Goal: Use online tool/utility: Utilize a website feature to perform a specific function

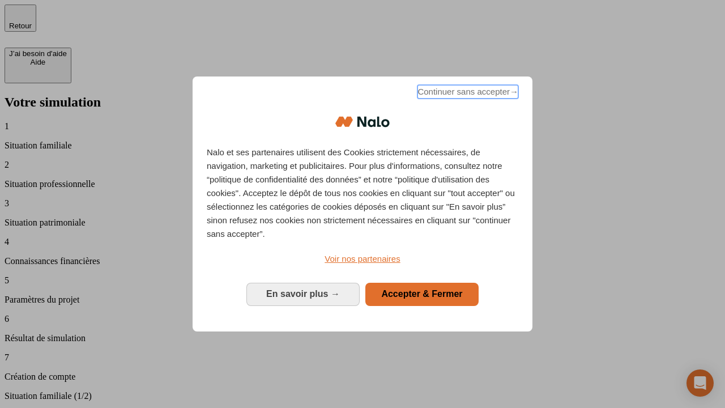
click at [467, 94] on span "Continuer sans accepter →" at bounding box center [468, 92] width 101 height 14
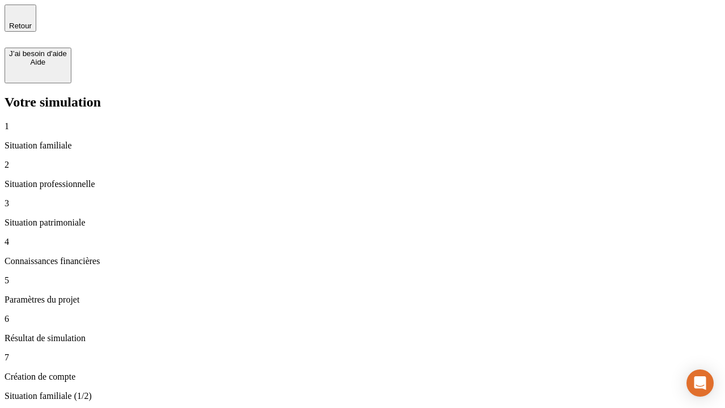
type input "30 000"
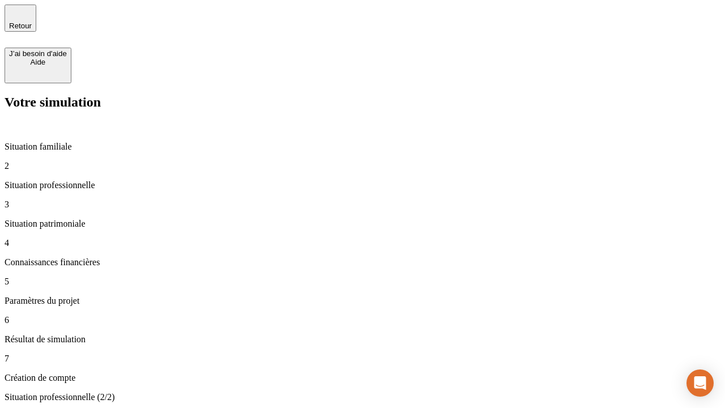
type input "1 000"
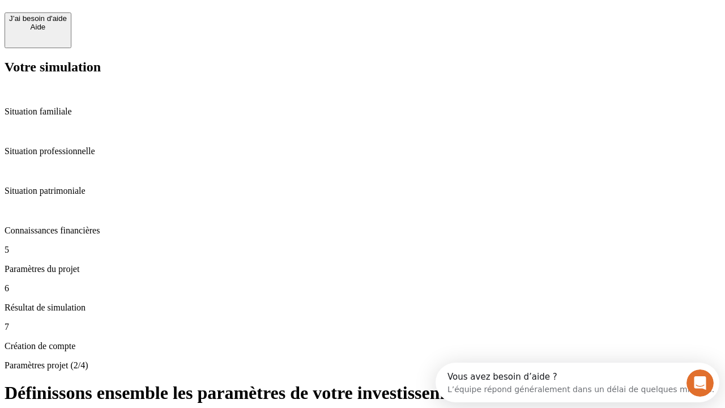
scroll to position [10, 0]
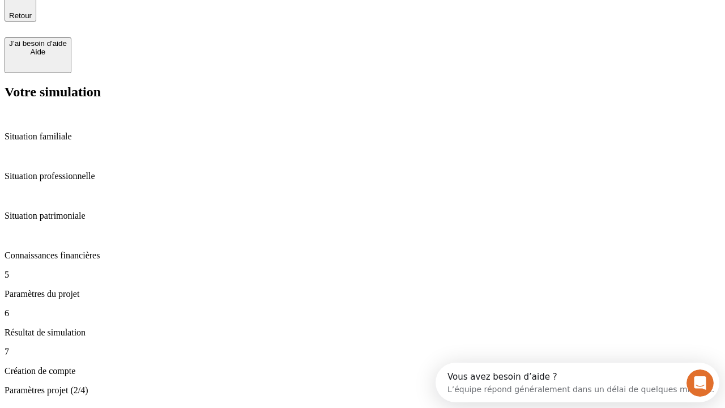
type input "65"
type input "5 000"
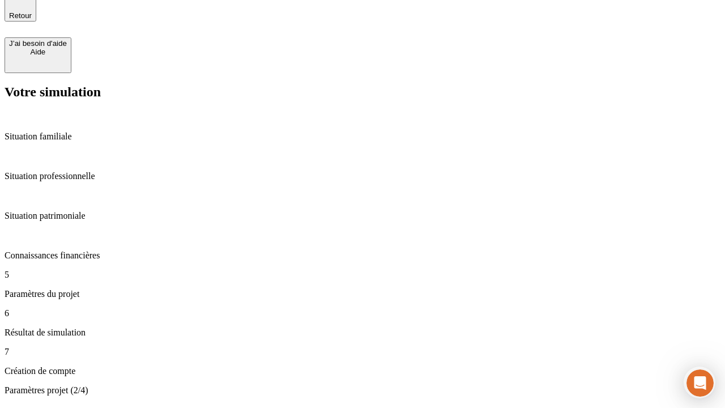
type input "640"
